Goal: Task Accomplishment & Management: Complete application form

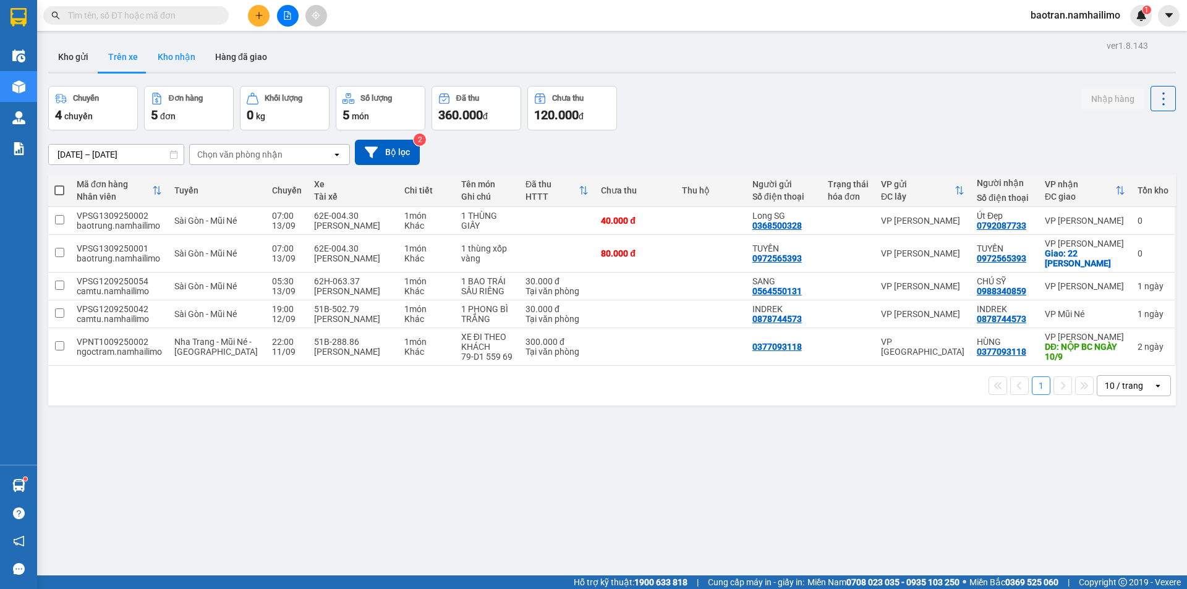
click at [174, 59] on button "Kho nhận" at bounding box center [176, 57] width 57 height 30
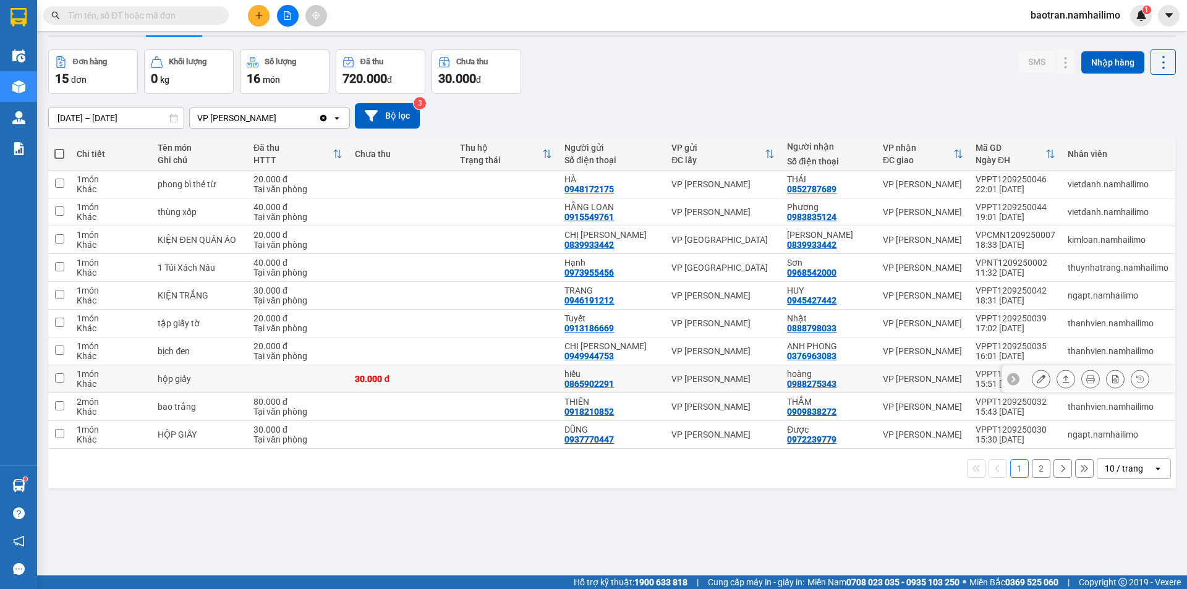
scroll to position [57, 0]
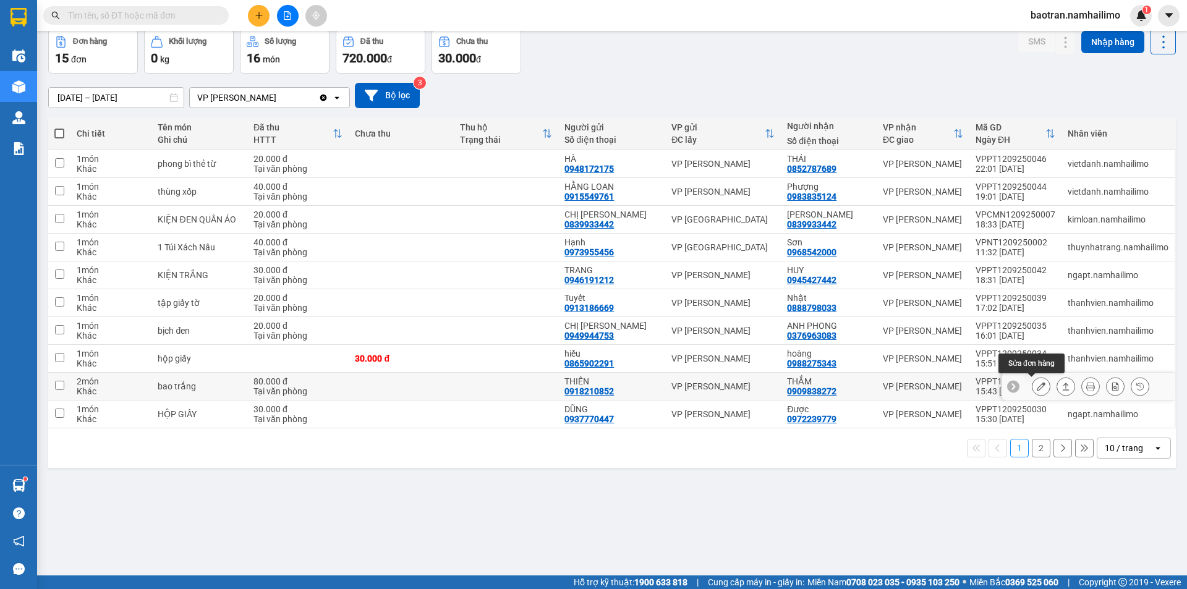
click at [1036, 386] on button at bounding box center [1040, 387] width 17 height 22
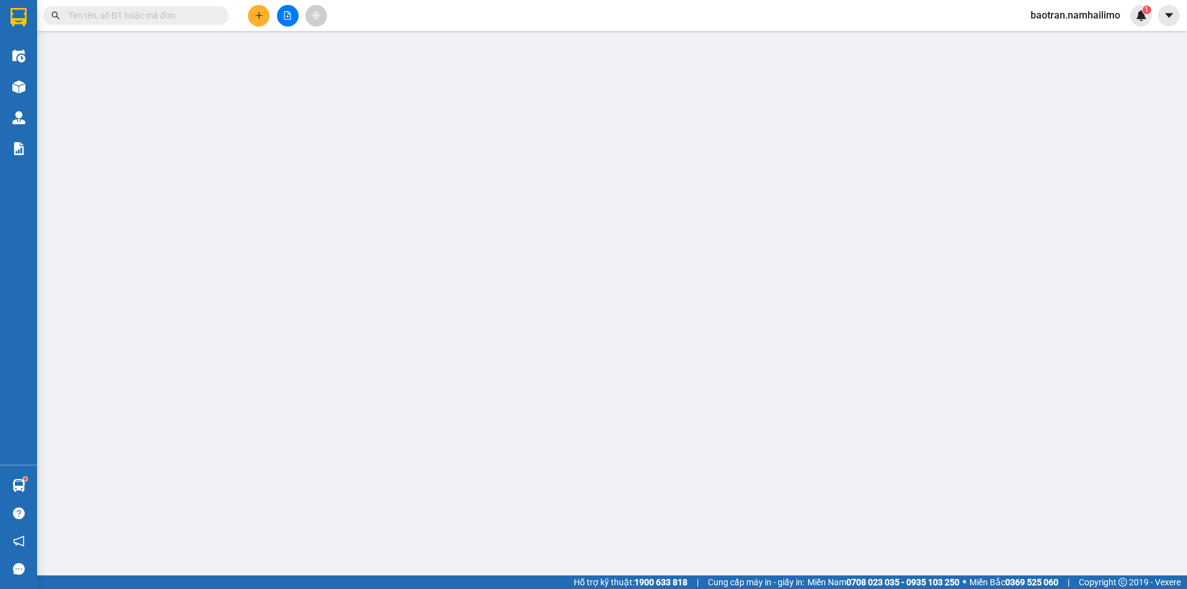
type input "0918210852"
type input "THIÊN"
type input "0909838272"
type input "THẮM"
type input "80.000"
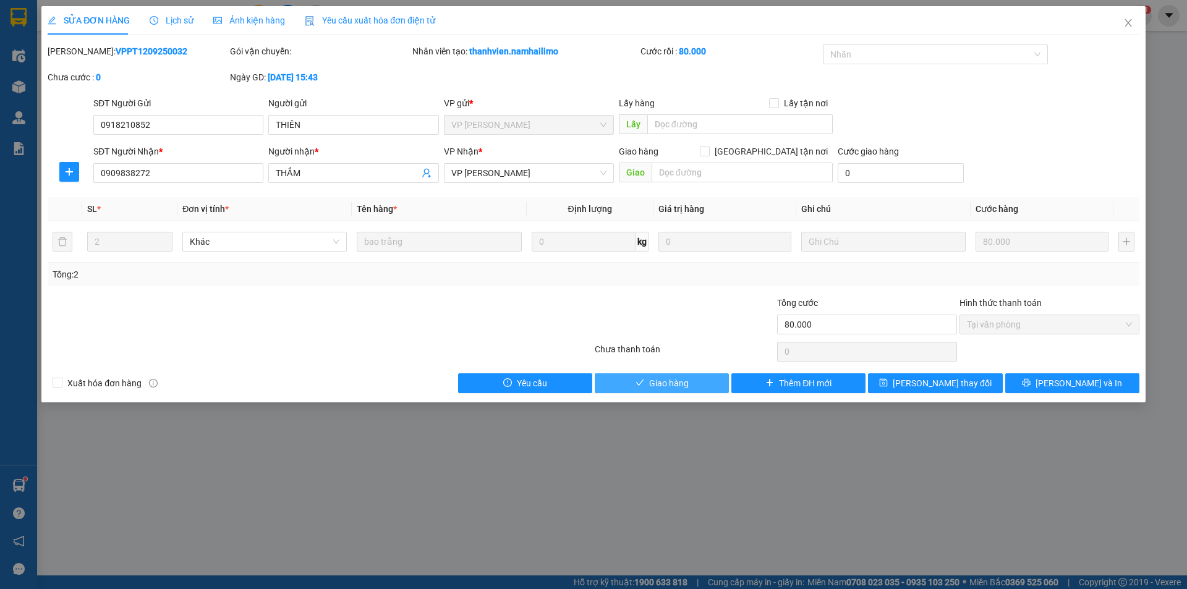
click at [689, 376] on button "Giao hàng" at bounding box center [662, 383] width 134 height 20
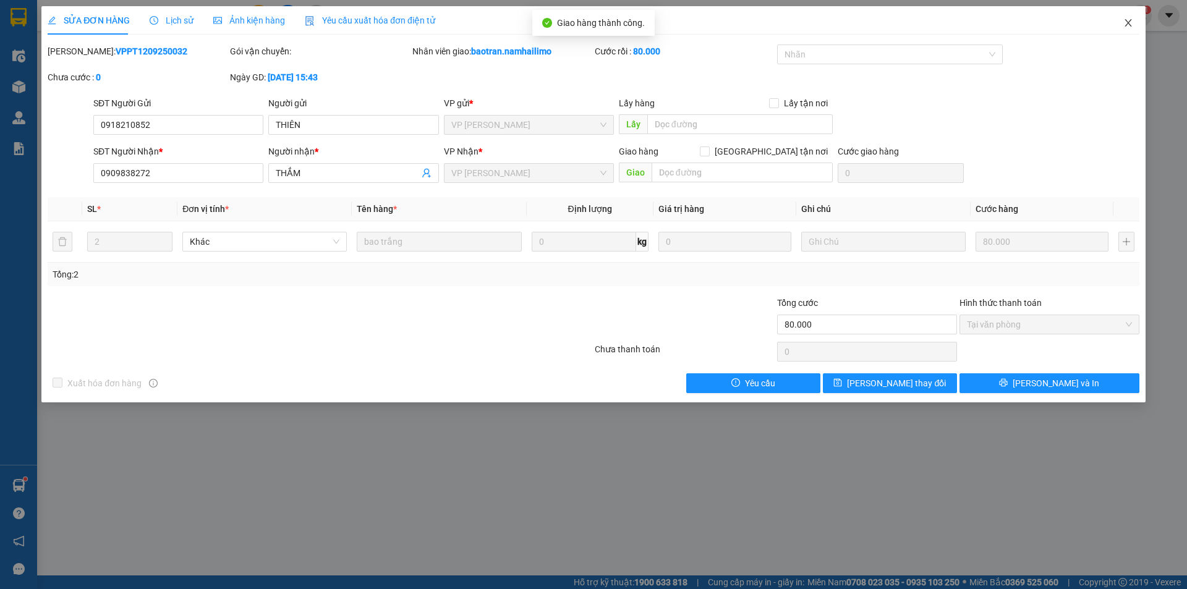
click at [1127, 27] on icon "close" at bounding box center [1128, 23] width 10 height 10
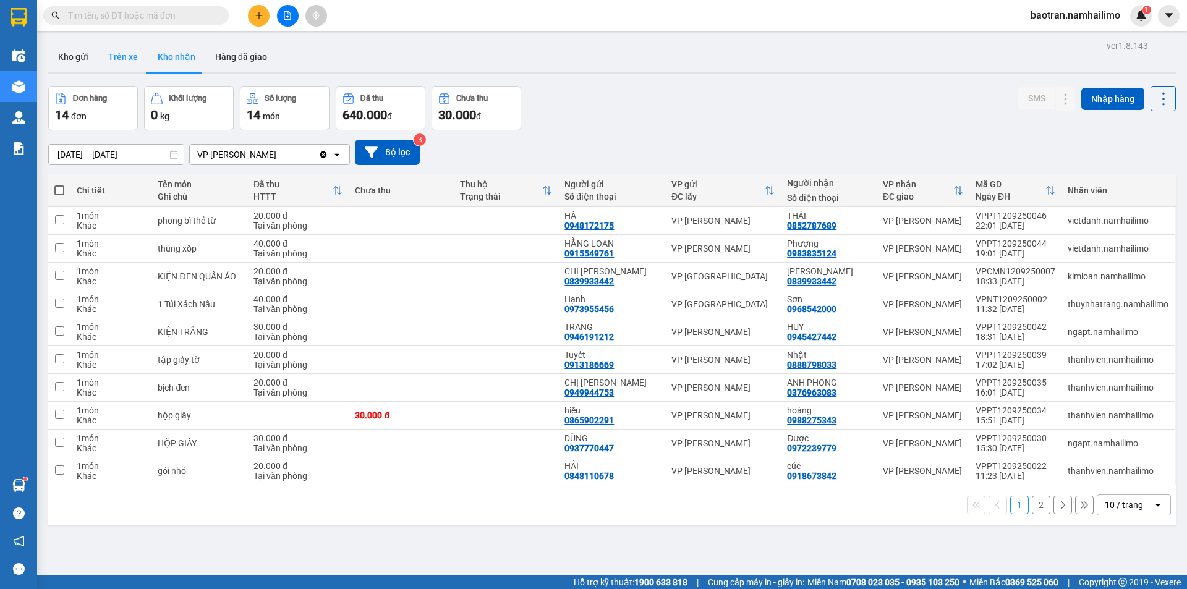
click at [117, 57] on button "Trên xe" at bounding box center [122, 57] width 49 height 30
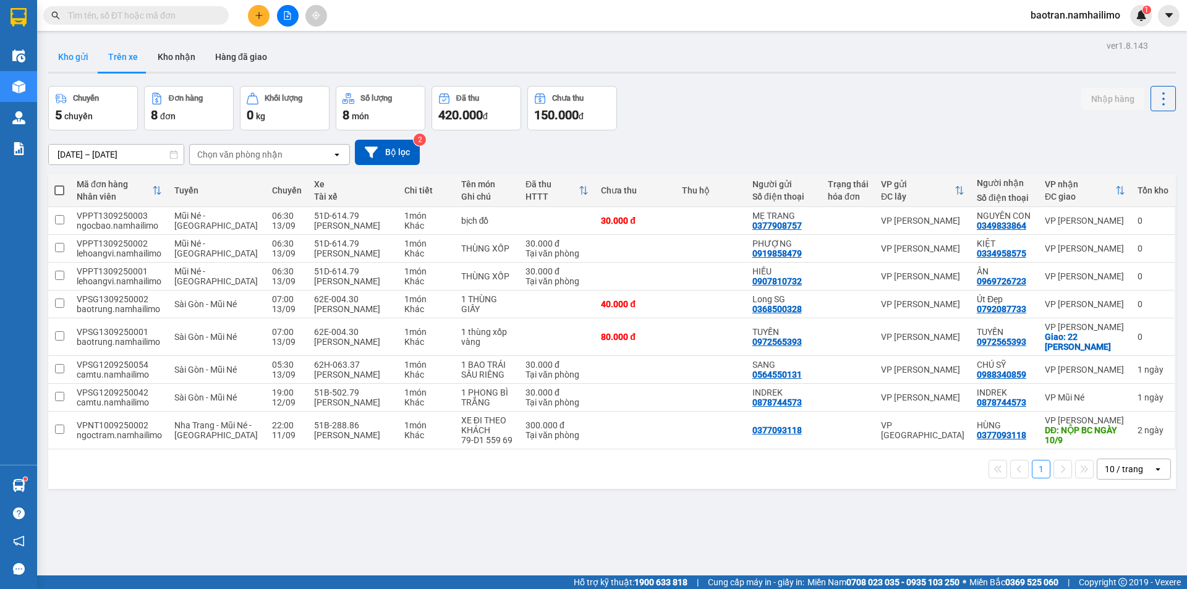
click at [84, 59] on button "Kho gửi" at bounding box center [73, 57] width 50 height 30
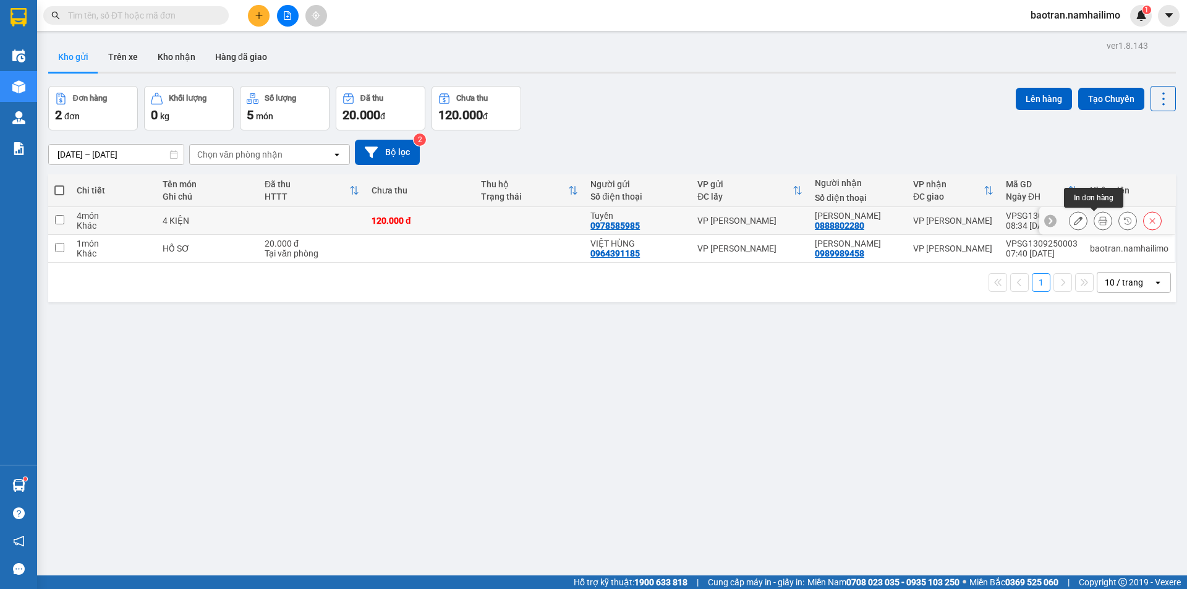
click at [1098, 219] on icon at bounding box center [1102, 220] width 9 height 9
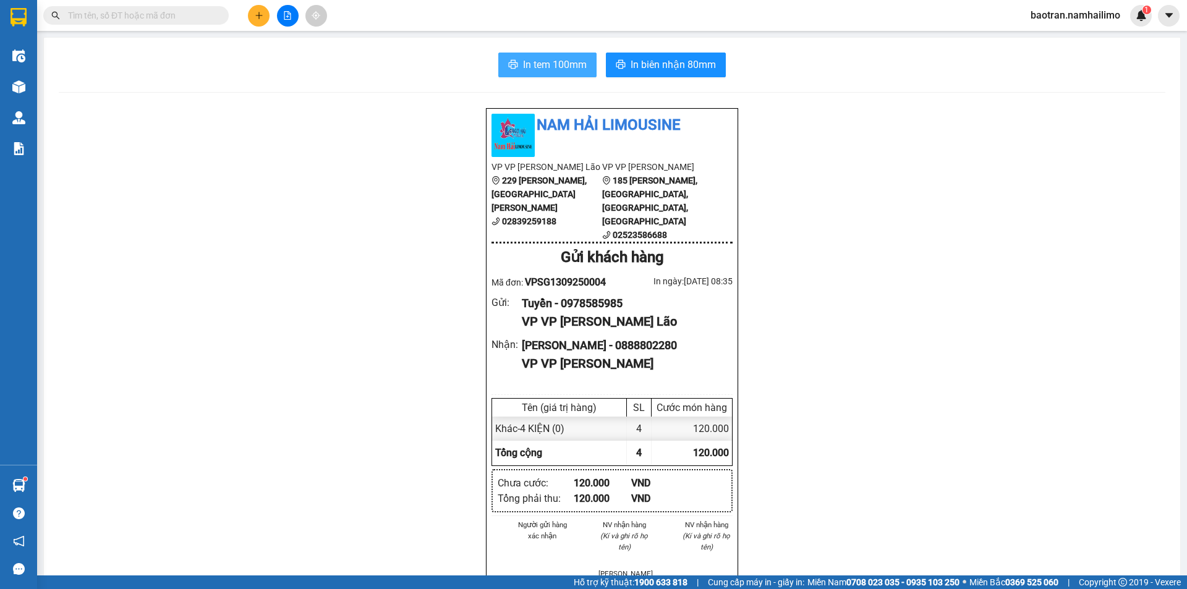
click at [563, 69] on span "In tem 100mm" at bounding box center [555, 64] width 64 height 15
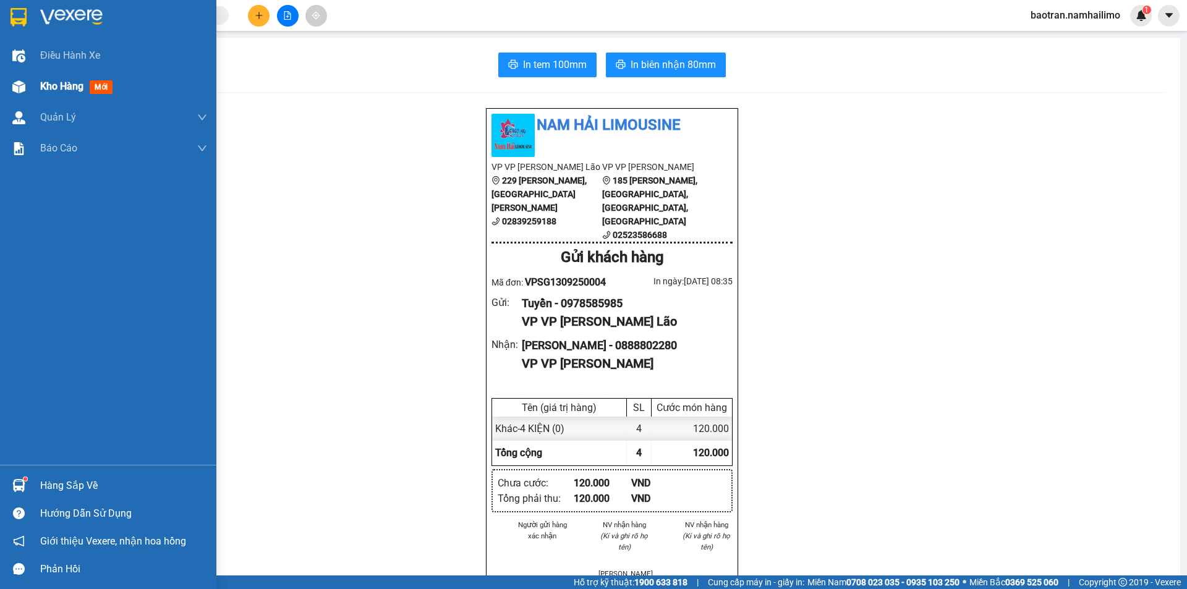
click at [33, 89] on div "Kho hàng mới" at bounding box center [108, 86] width 216 height 31
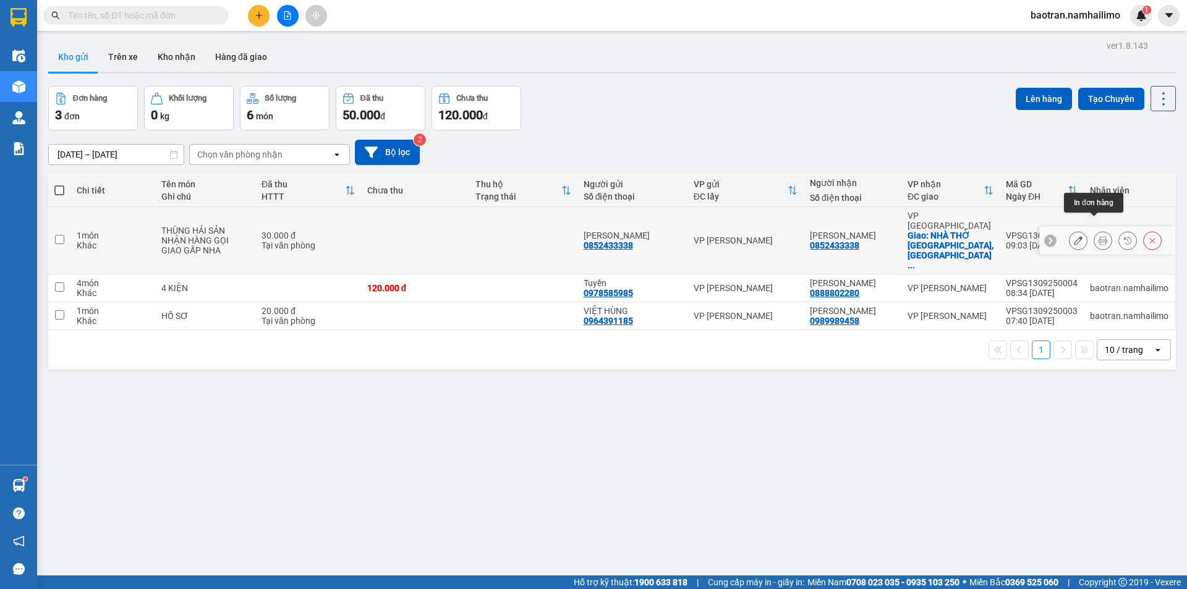
click at [1098, 236] on icon at bounding box center [1102, 240] width 9 height 9
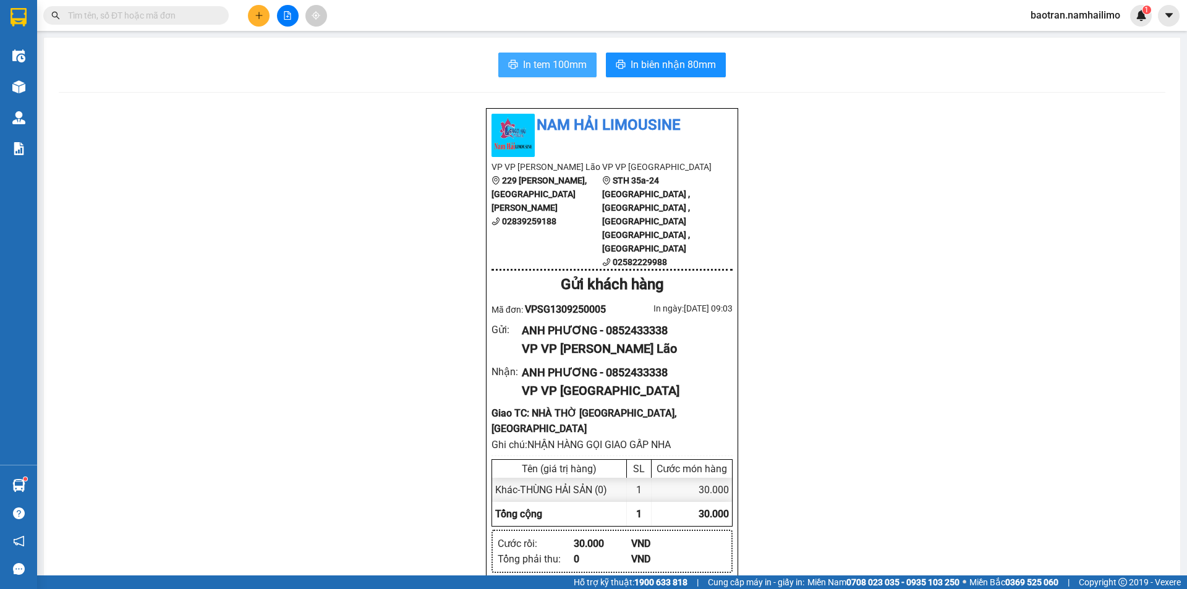
click at [585, 60] on button "In tem 100mm" at bounding box center [547, 65] width 98 height 25
click at [572, 74] on button "In tem 100mm" at bounding box center [547, 65] width 98 height 25
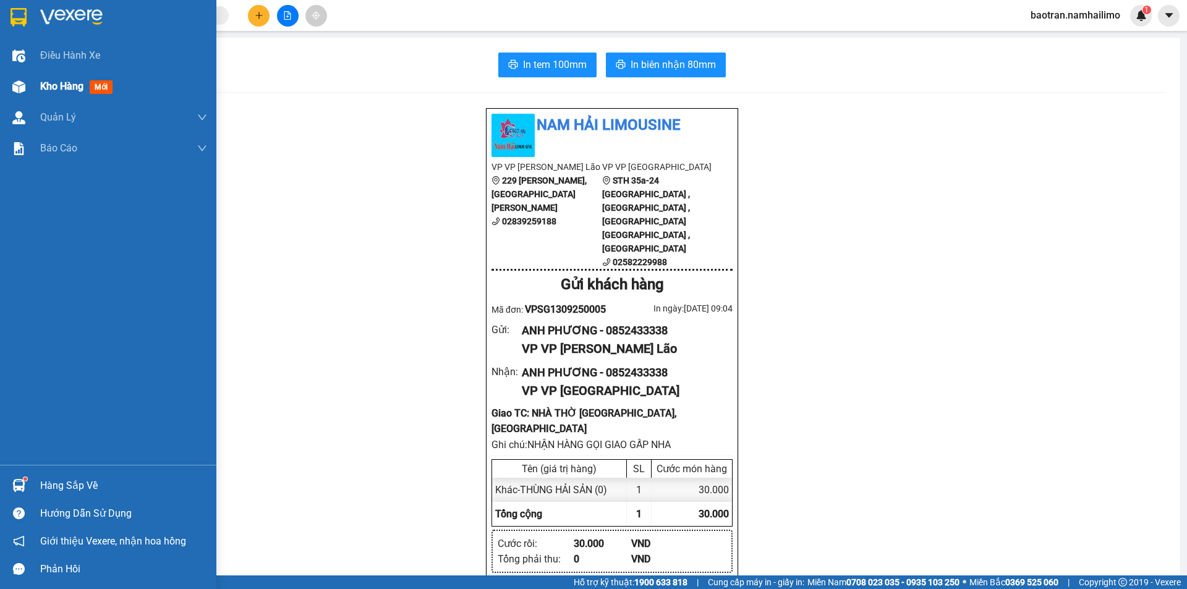
click at [55, 83] on span "Kho hàng" at bounding box center [61, 86] width 43 height 12
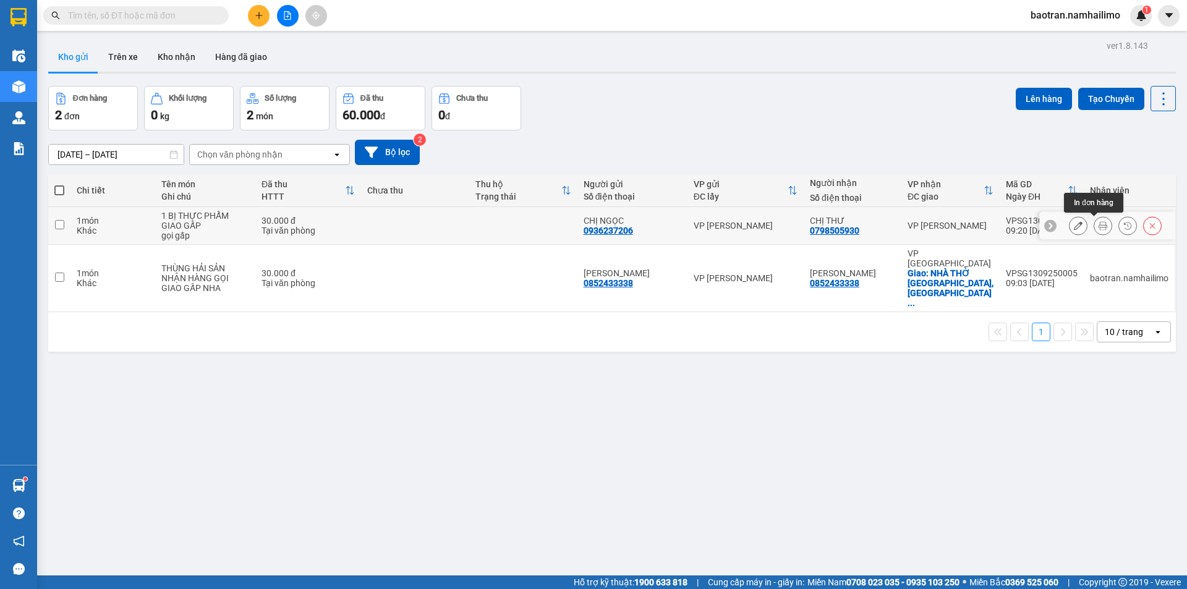
click at [1098, 229] on icon at bounding box center [1102, 225] width 9 height 9
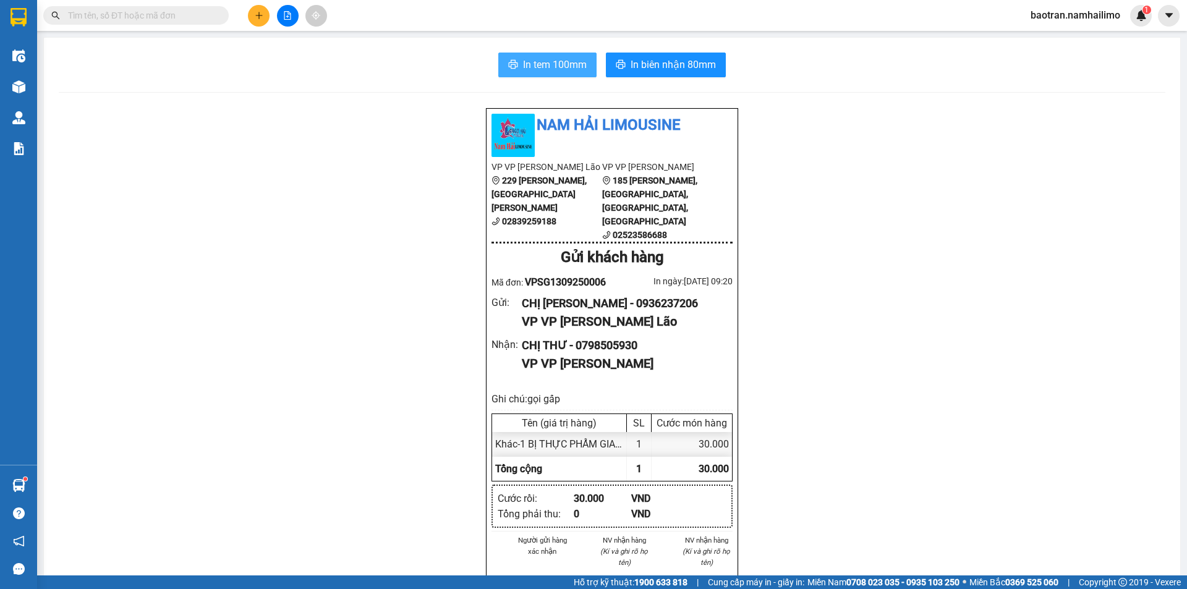
click at [556, 61] on span "In tem 100mm" at bounding box center [555, 64] width 64 height 15
drag, startPoint x: 924, startPoint y: 480, endPoint x: 84, endPoint y: 103, distance: 920.7
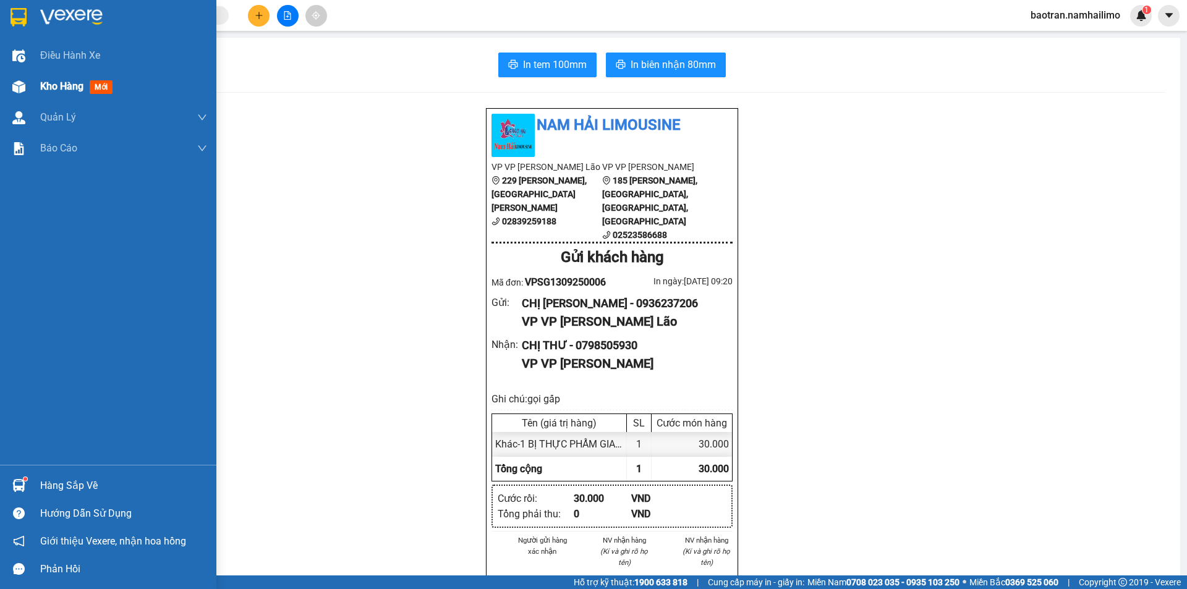
click at [8, 78] on div at bounding box center [19, 87] width 22 height 22
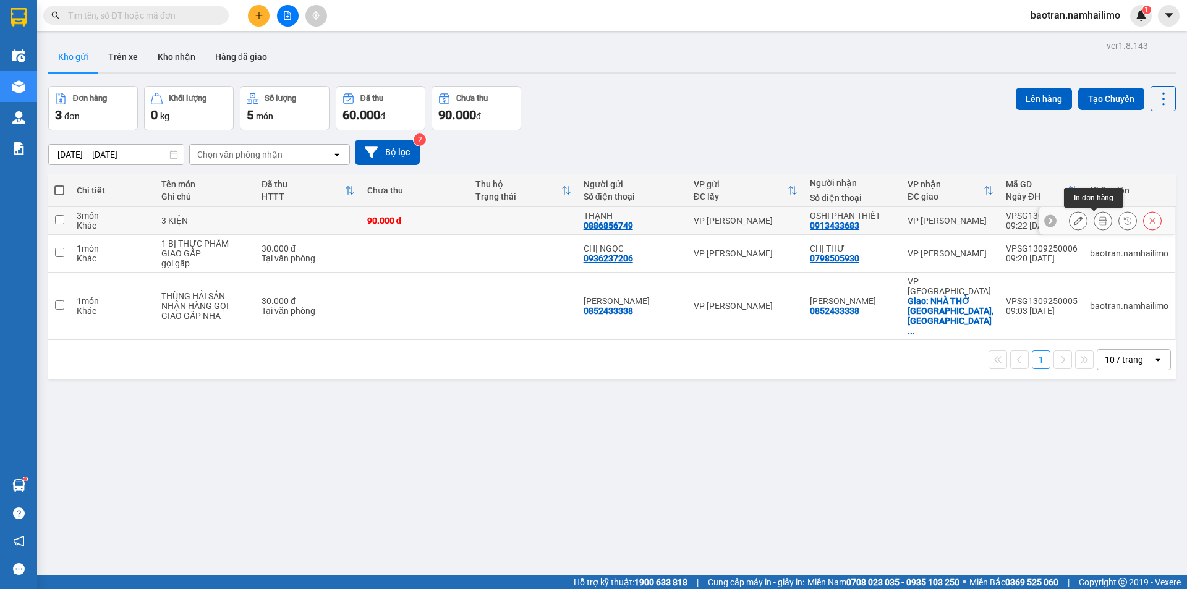
click at [1098, 221] on icon at bounding box center [1102, 220] width 9 height 9
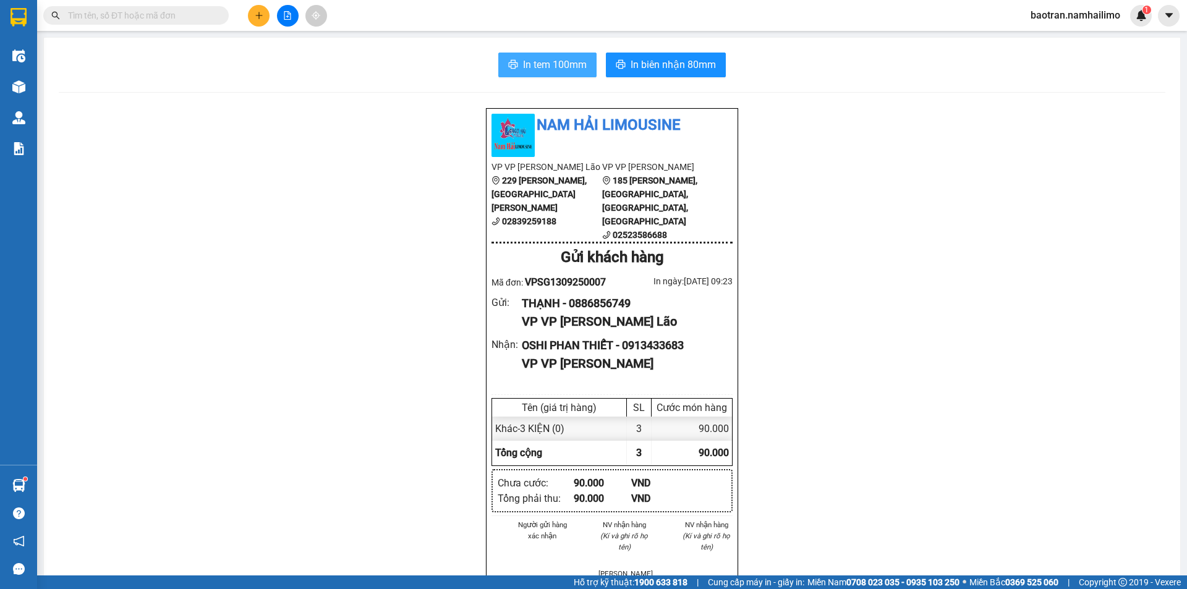
click at [555, 74] on button "In tem 100mm" at bounding box center [547, 65] width 98 height 25
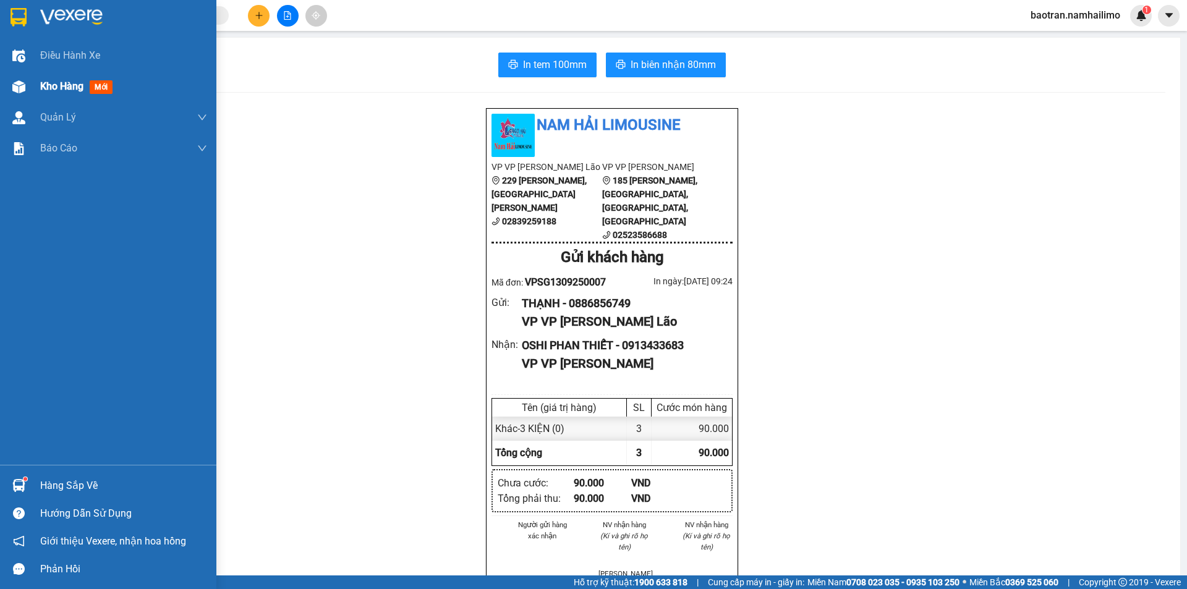
click at [62, 86] on span "Kho hàng" at bounding box center [61, 86] width 43 height 12
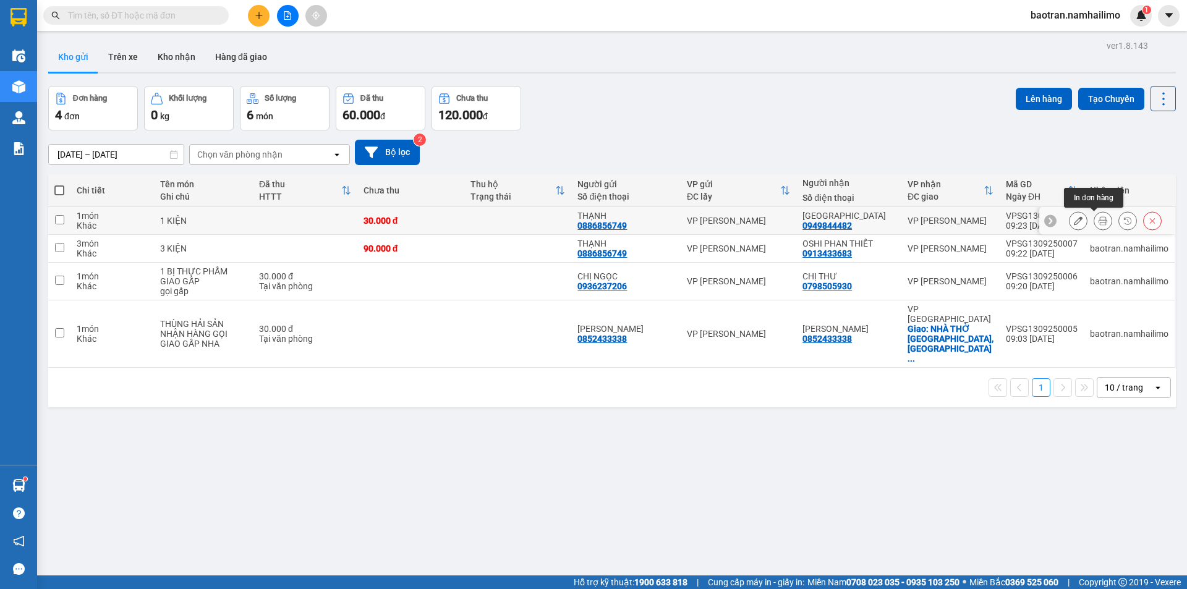
click at [1098, 219] on icon at bounding box center [1102, 220] width 9 height 9
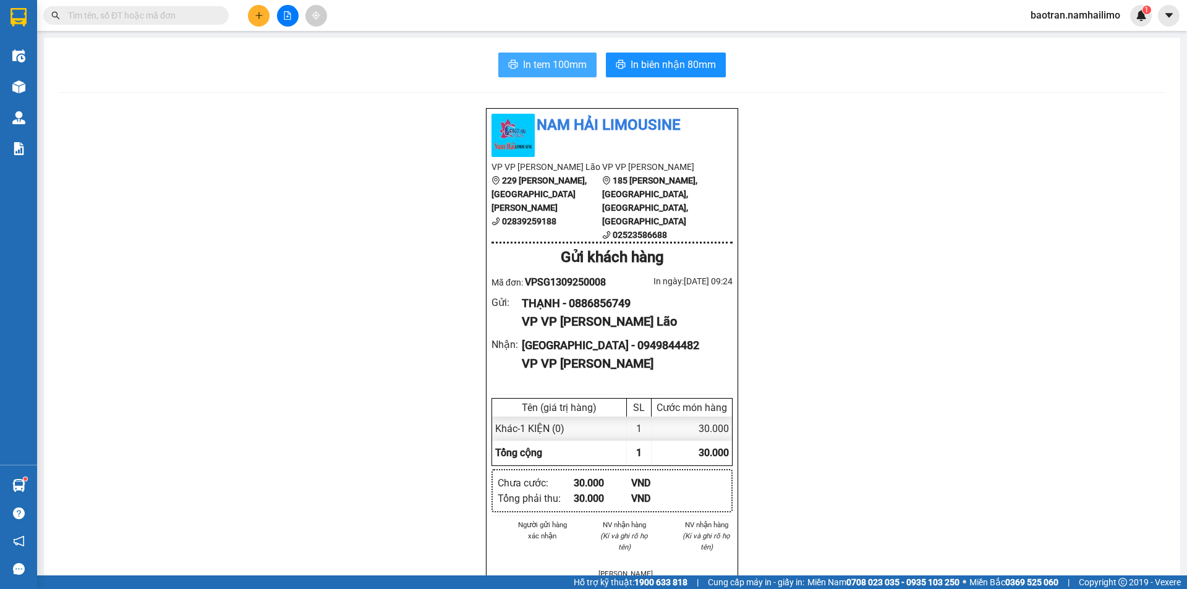
click at [551, 61] on span "In tem 100mm" at bounding box center [555, 64] width 64 height 15
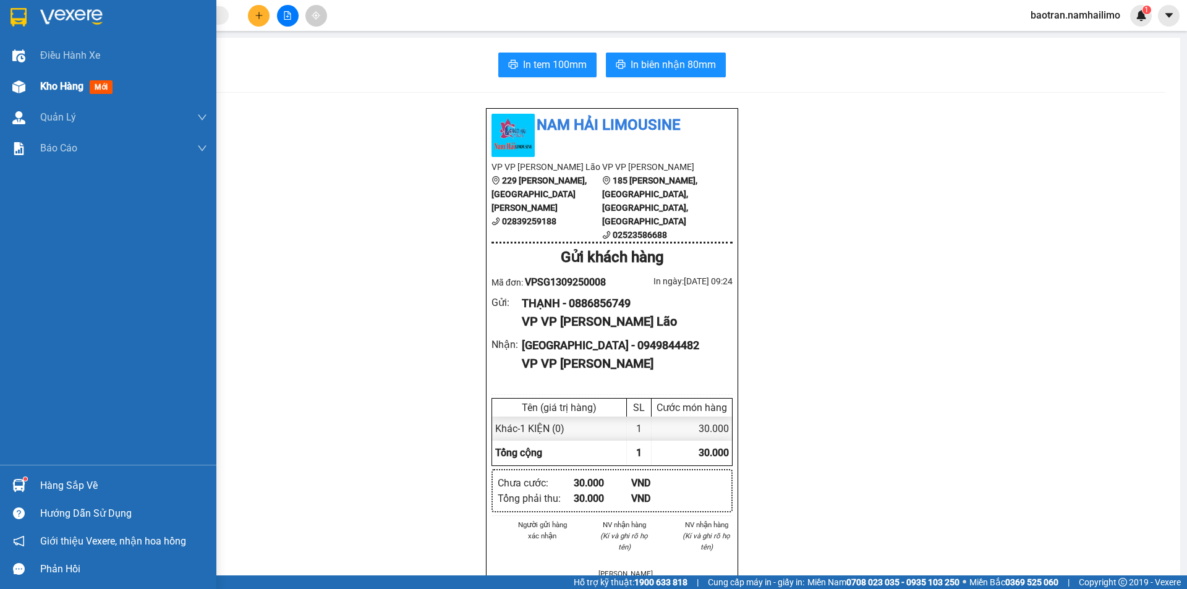
click at [31, 85] on div "Kho hàng mới" at bounding box center [108, 86] width 216 height 31
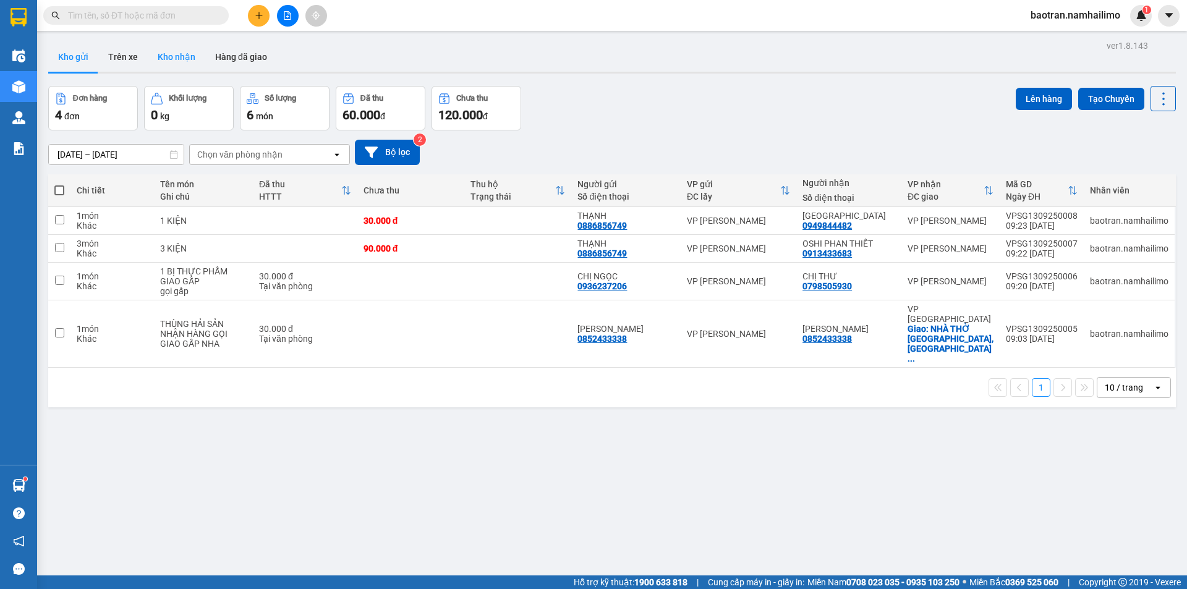
click at [176, 57] on button "Kho nhận" at bounding box center [176, 57] width 57 height 30
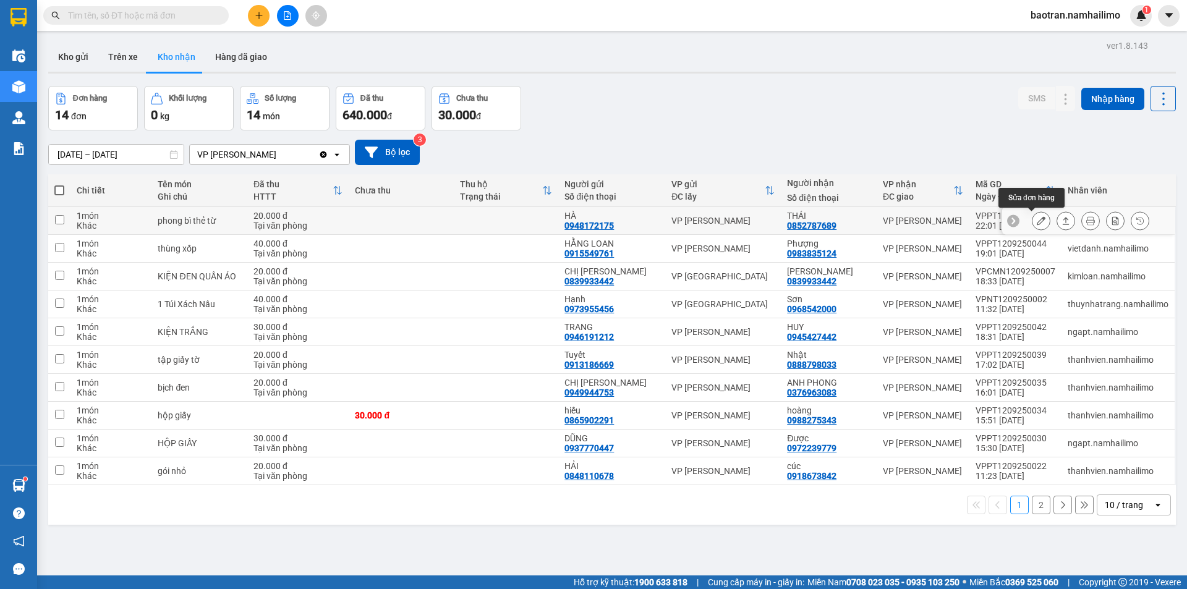
click at [1036, 224] on icon at bounding box center [1040, 220] width 9 height 9
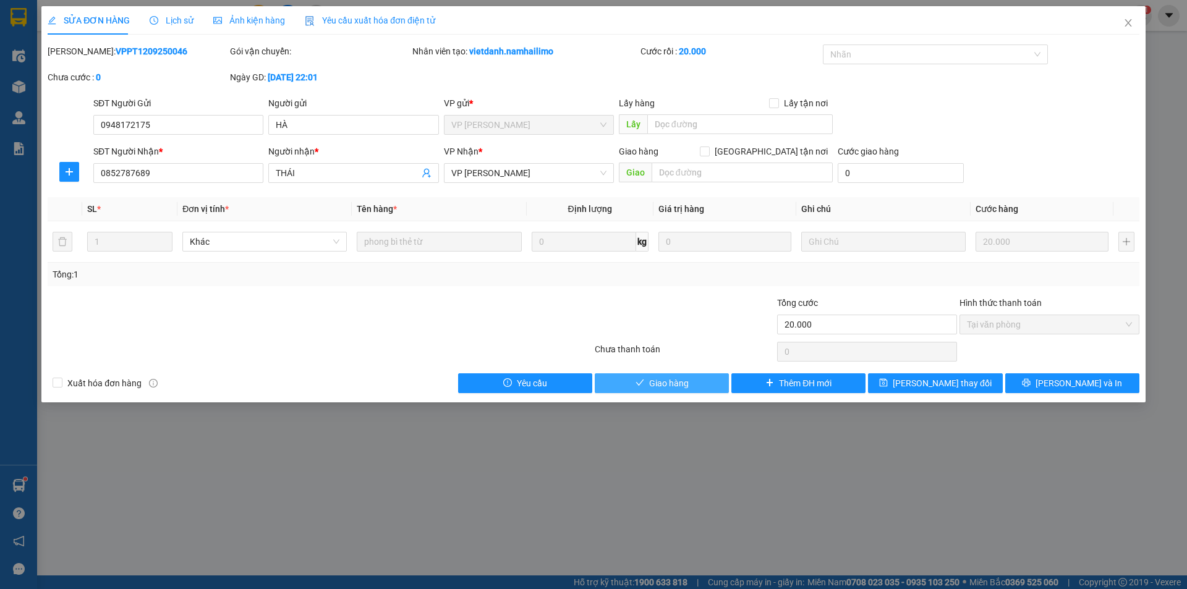
click at [684, 386] on span "Giao hàng" at bounding box center [669, 383] width 40 height 14
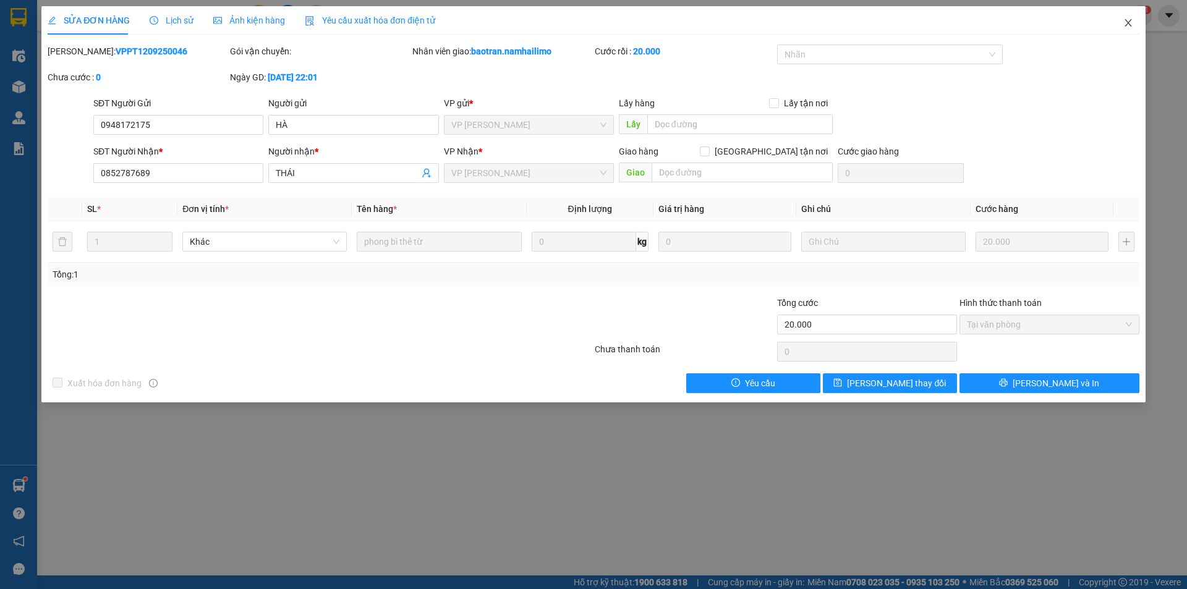
click at [1135, 25] on span "Close" at bounding box center [1128, 23] width 35 height 35
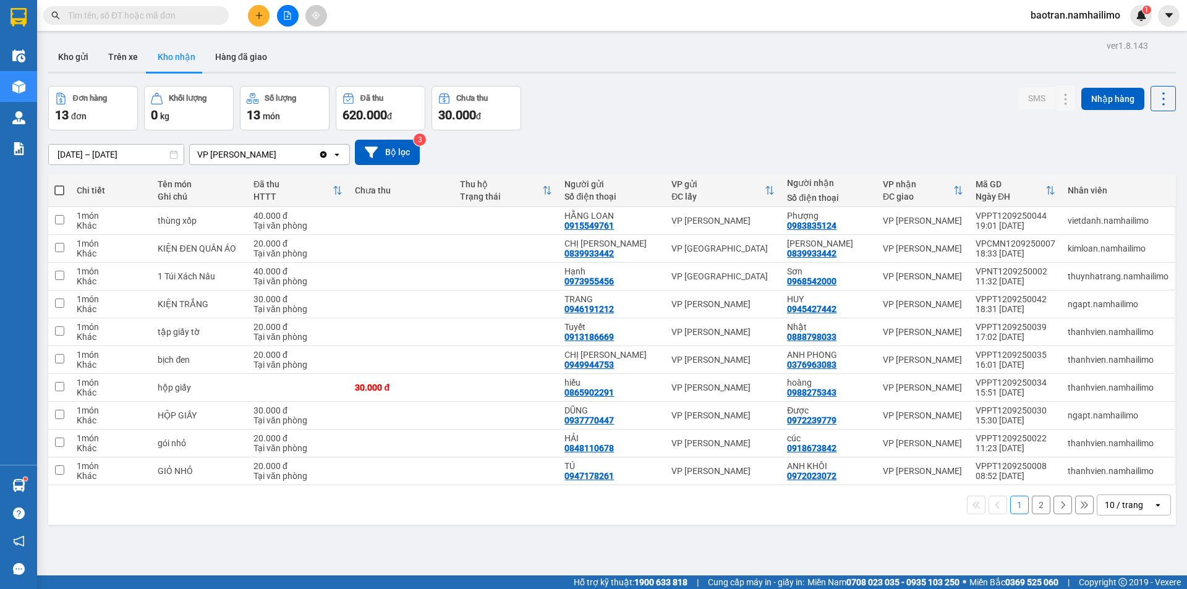
click at [252, 17] on button at bounding box center [259, 16] width 22 height 22
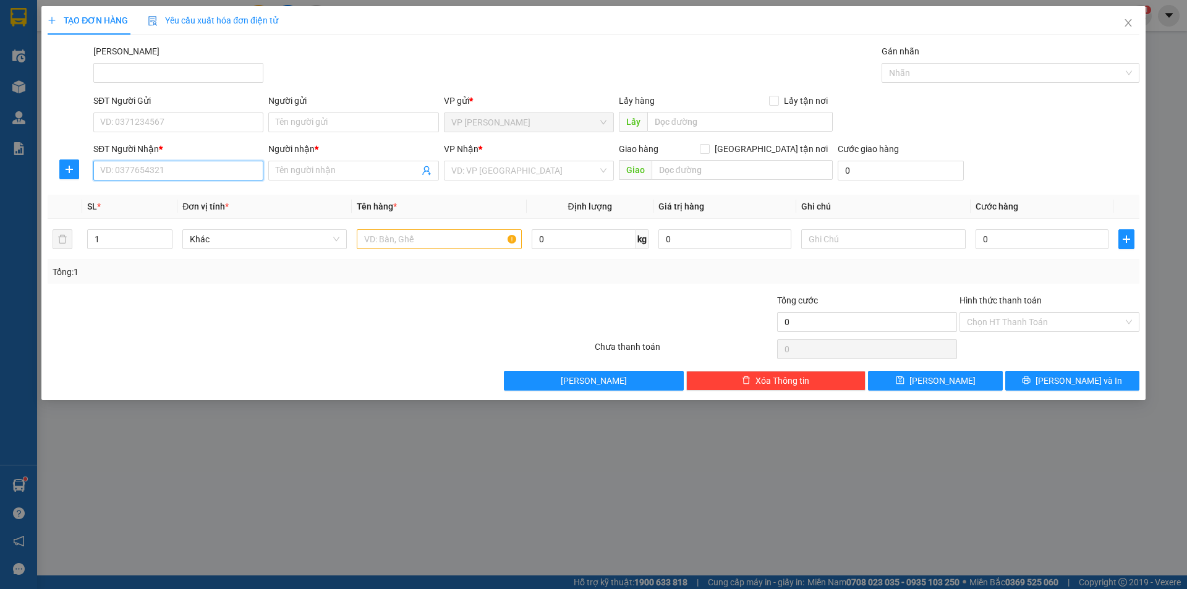
click at [189, 166] on input "SĐT Người Nhận *" at bounding box center [178, 171] width 170 height 20
click at [192, 165] on input "SĐT Người Nhận *" at bounding box center [178, 171] width 170 height 20
type input "0918369925"
click at [322, 167] on input "Người nhận *" at bounding box center [347, 171] width 143 height 14
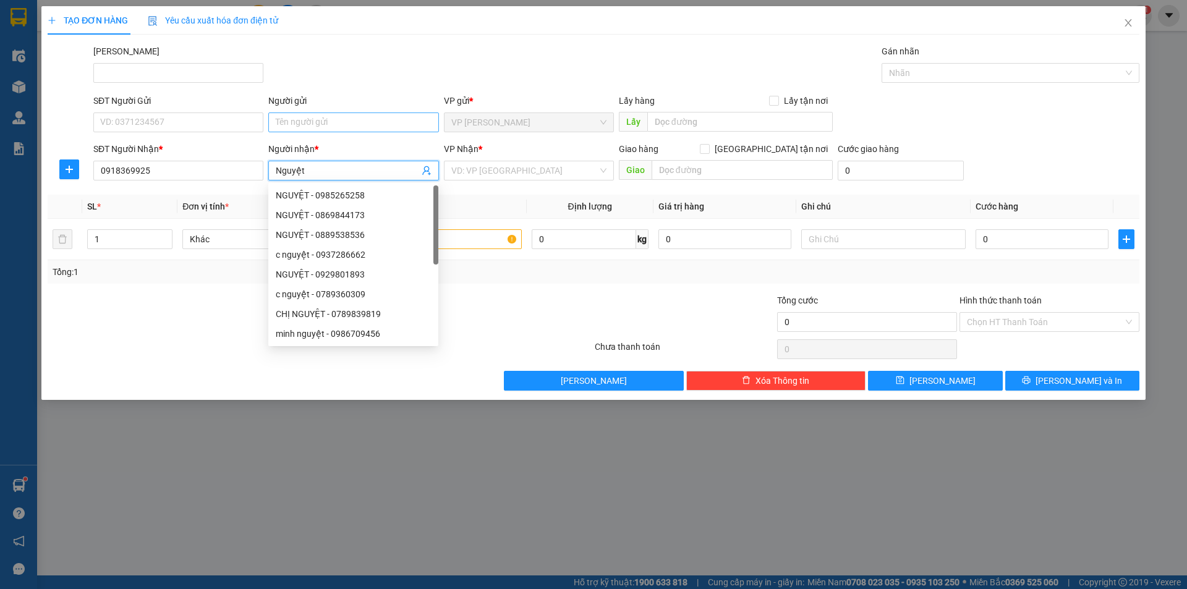
type input "Nguyệt"
click at [335, 124] on input "Người gửi" at bounding box center [353, 122] width 170 height 20
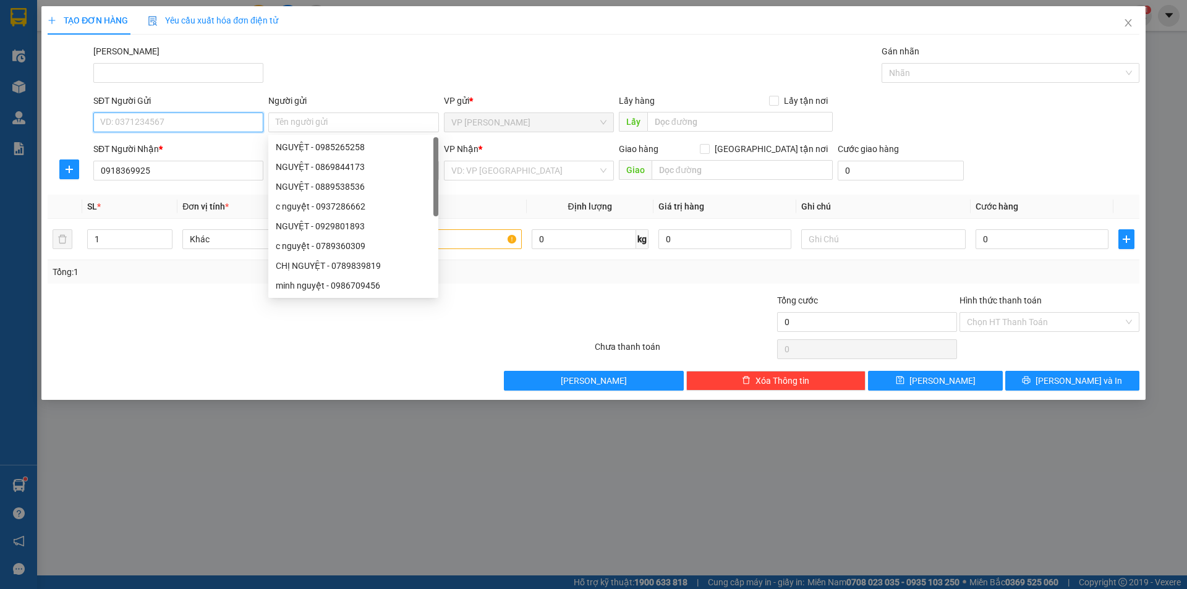
click at [180, 117] on input "SĐT Người Gửi" at bounding box center [178, 122] width 170 height 20
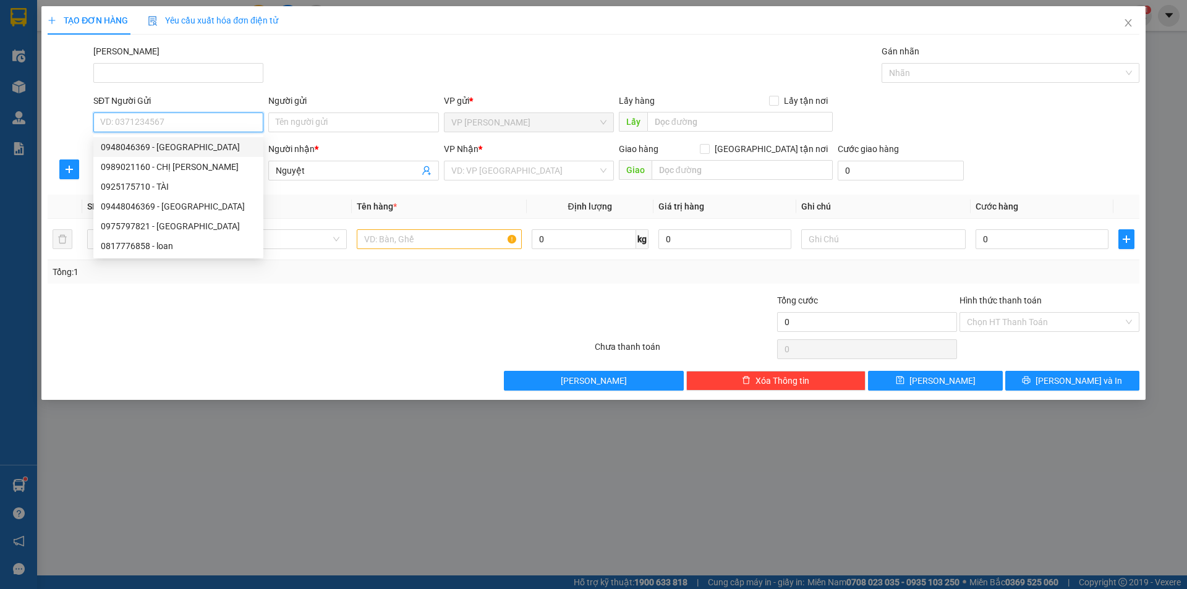
click at [191, 140] on div "0948046369 - [GEOGRAPHIC_DATA]" at bounding box center [178, 147] width 155 height 14
type input "0948046369"
type input "NGA"
type input "20.000"
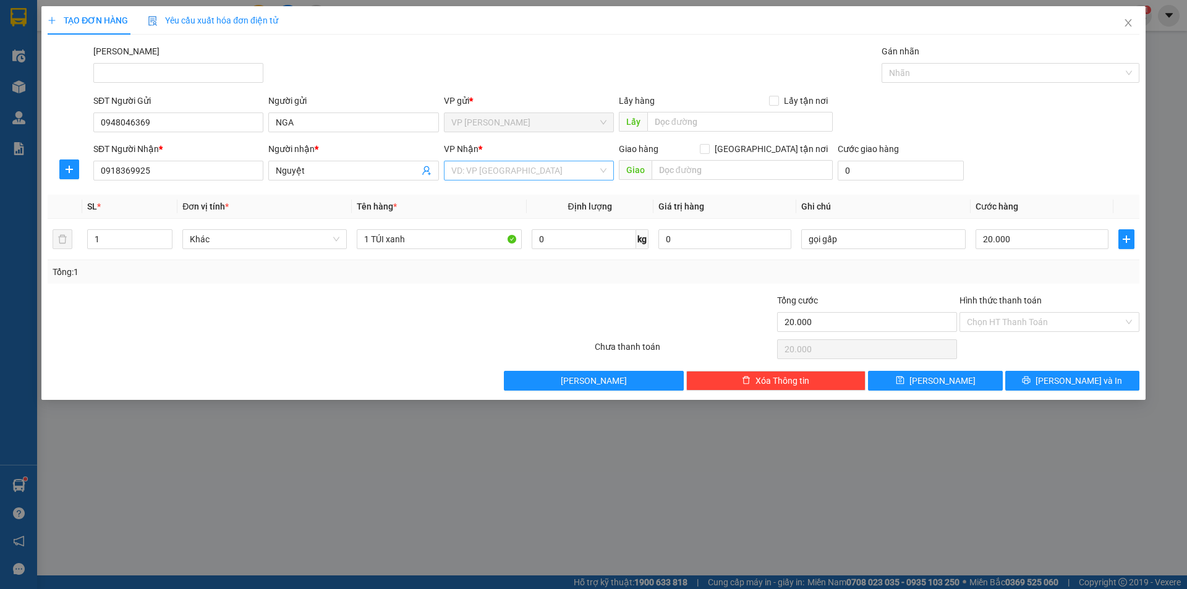
click at [519, 167] on input "search" at bounding box center [524, 170] width 146 height 19
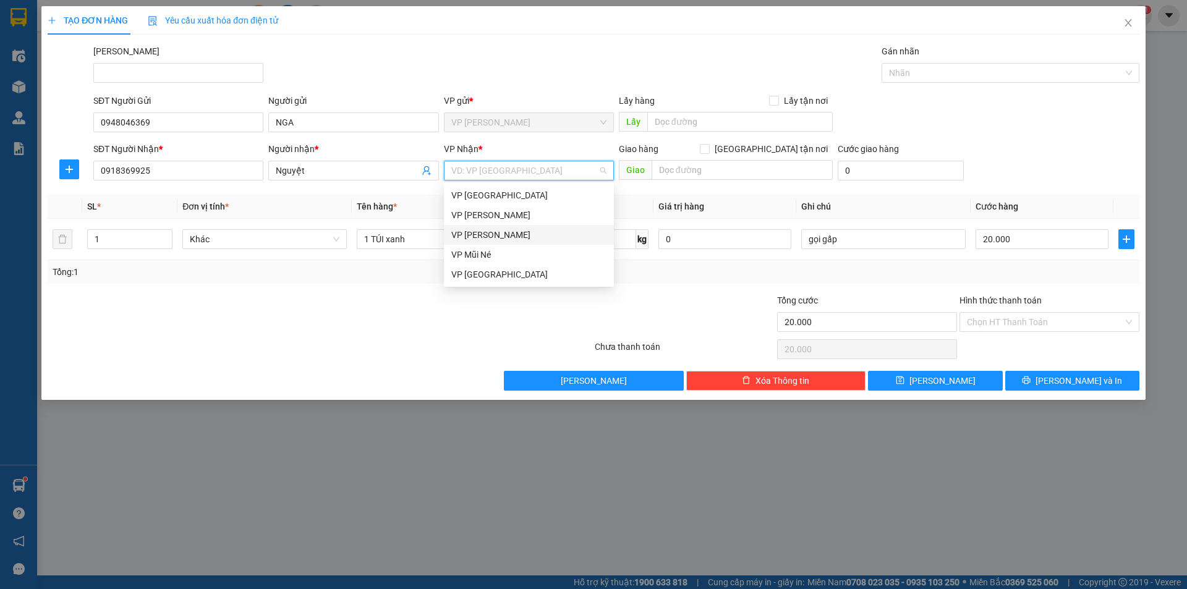
click at [498, 237] on div "VP [PERSON_NAME]" at bounding box center [528, 235] width 155 height 14
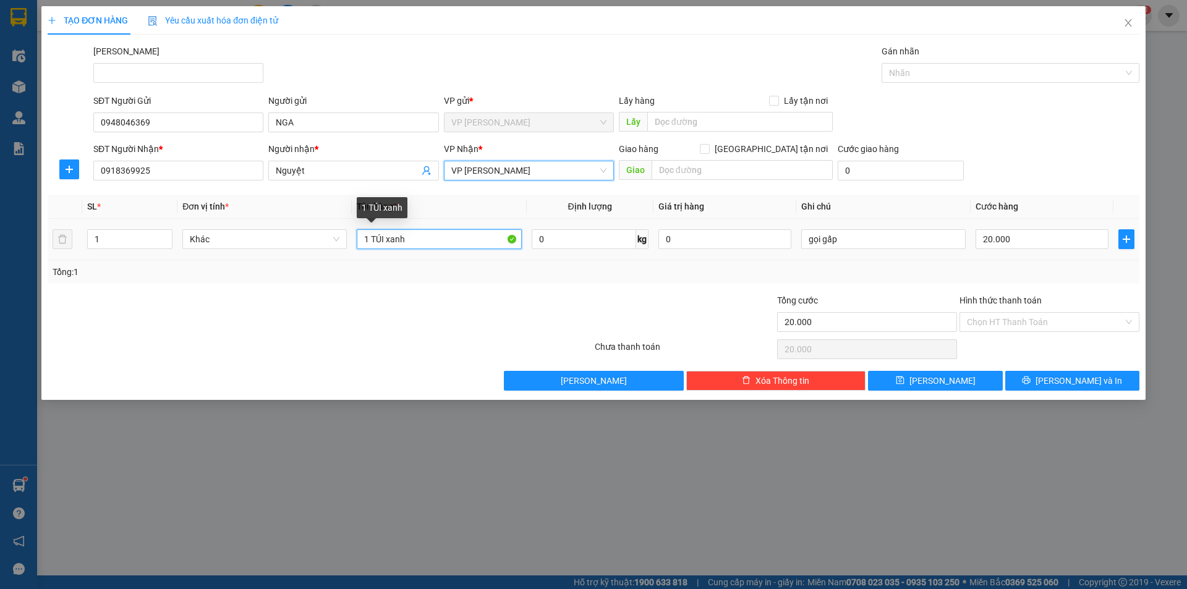
click at [409, 242] on input "1 TÚI xanh" at bounding box center [439, 239] width 164 height 20
type input "1 túi nilon trắng"
click at [1015, 244] on input "20.000" at bounding box center [1041, 239] width 133 height 20
type input "3"
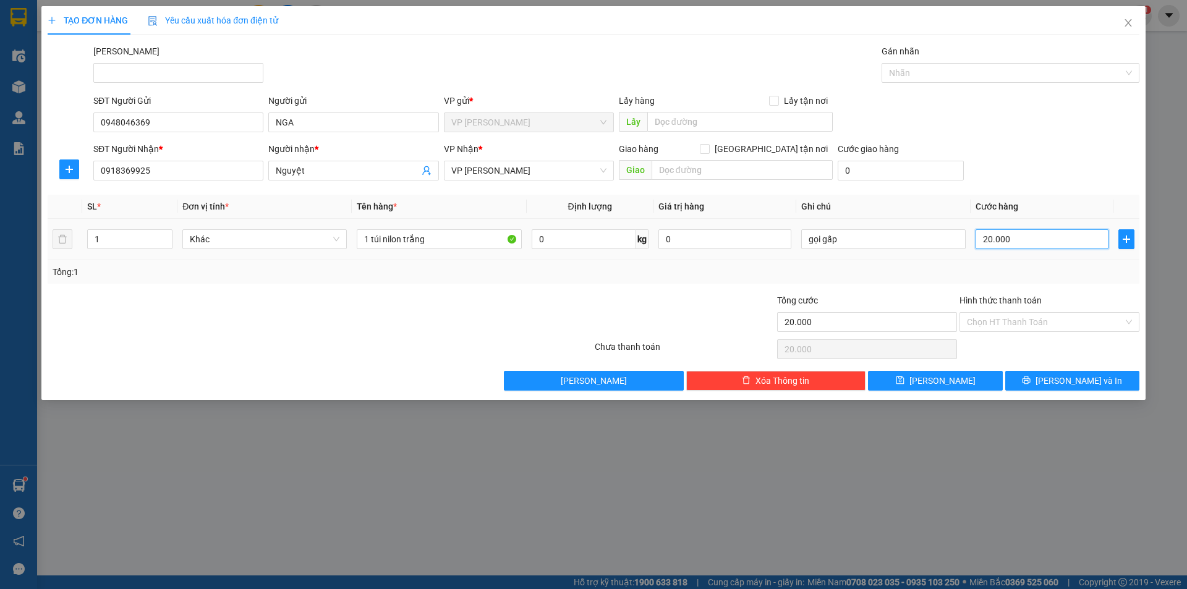
type input "3"
type input "30"
type input "300"
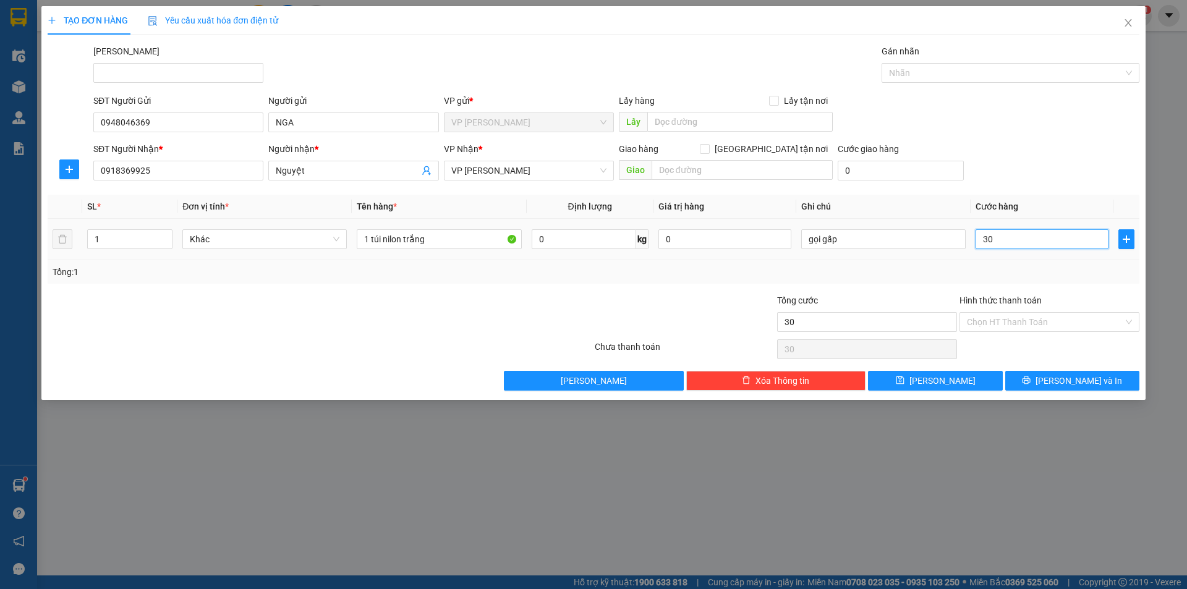
type input "300"
type input "3.000"
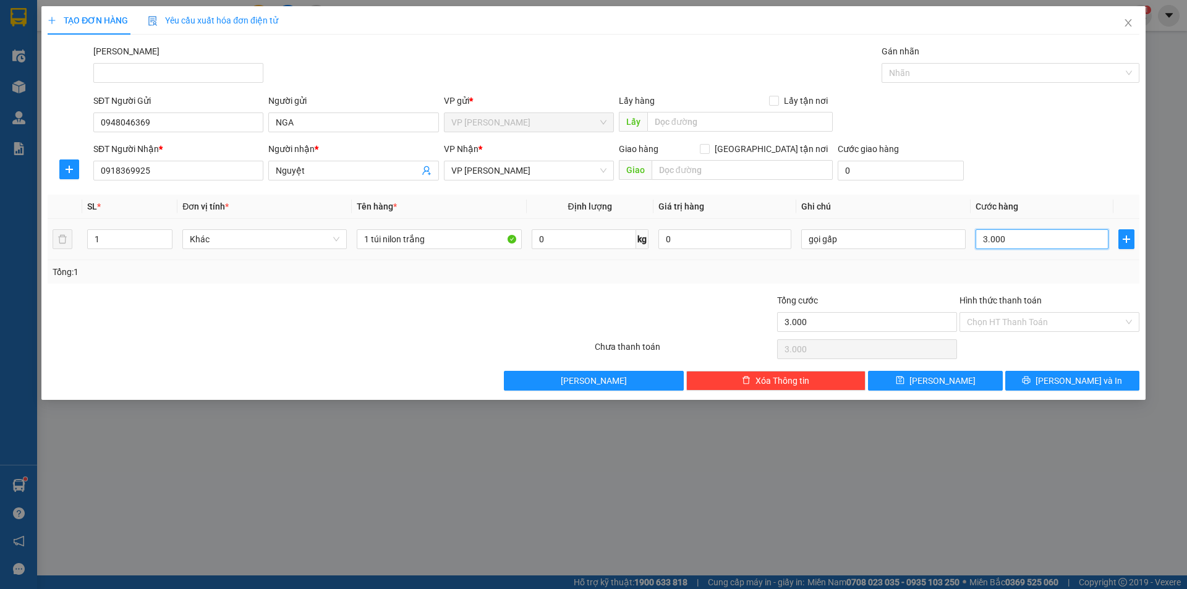
type input "30.000"
click at [1018, 320] on input "Hình thức thanh toán" at bounding box center [1045, 322] width 156 height 19
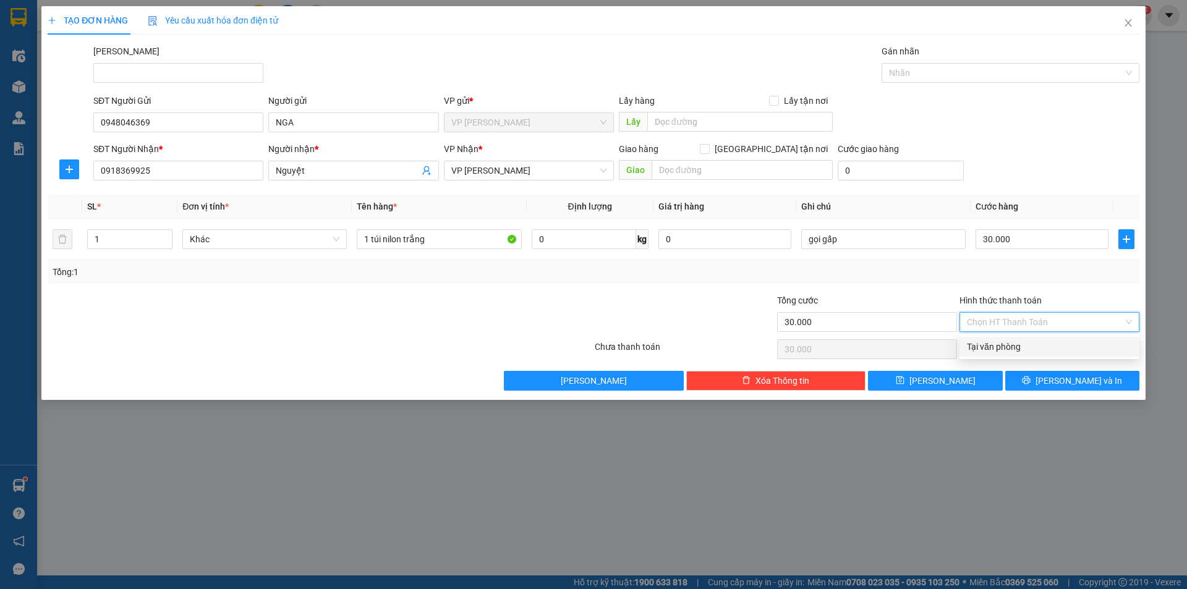
click at [1011, 349] on div "Tại văn phòng" at bounding box center [1049, 347] width 165 height 14
type input "0"
click at [1076, 384] on span "[PERSON_NAME] và In" at bounding box center [1078, 381] width 87 height 14
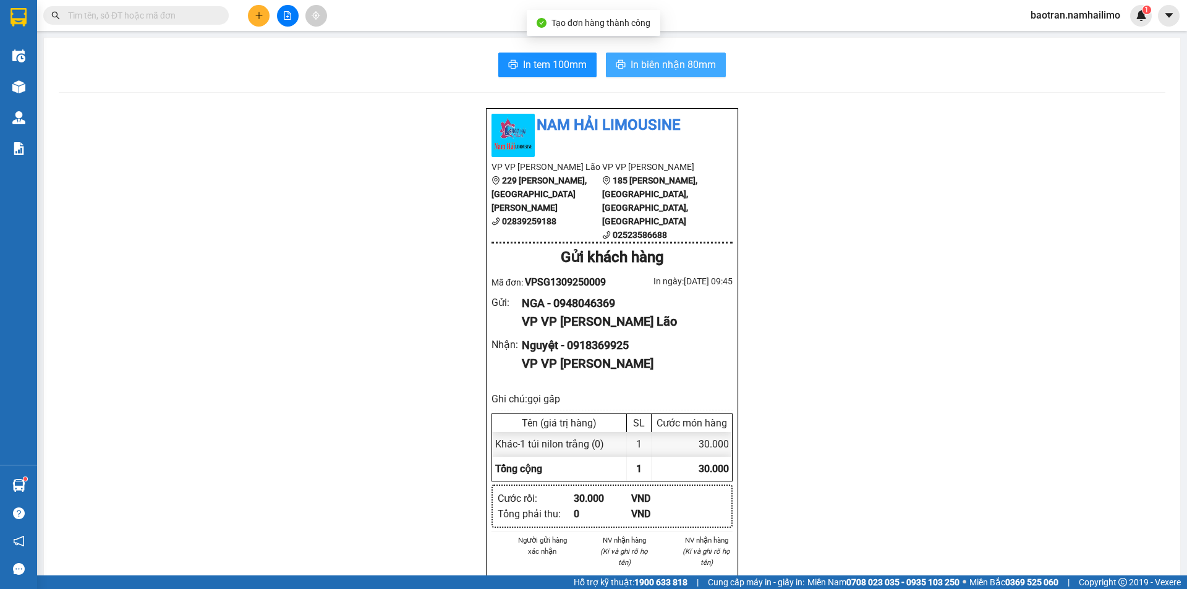
click at [680, 72] on span "In biên nhận 80mm" at bounding box center [672, 64] width 85 height 15
click at [523, 51] on div "In tem 100mm In biên nhận 80mm Nam Hải Limousine VP VP [PERSON_NAME] Lão 229 [P…" at bounding box center [612, 589] width 1136 height 1103
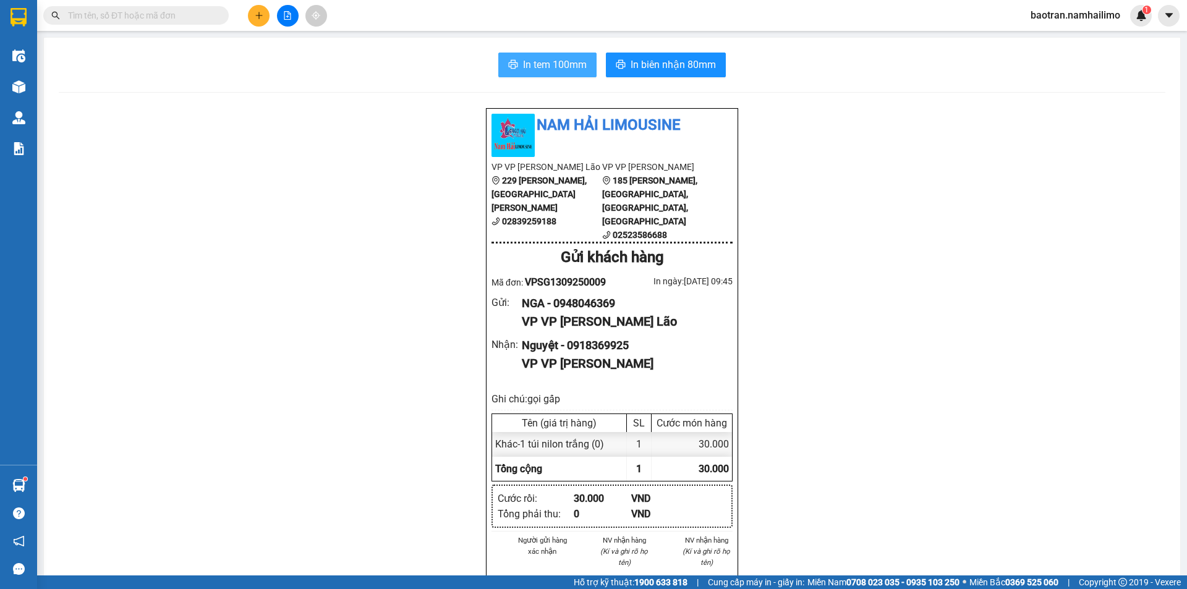
click at [531, 59] on span "In tem 100mm" at bounding box center [555, 64] width 64 height 15
